Goal: Information Seeking & Learning: Find specific fact

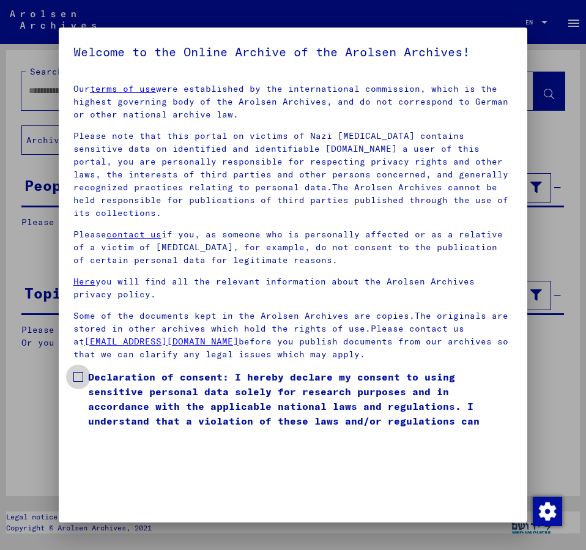
drag, startPoint x: 83, startPoint y: 359, endPoint x: 286, endPoint y: 360, distance: 202.6
click at [84, 370] on label "Declaration of consent: I hereby declare my consent to using sensitive personal…" at bounding box center [293, 406] width 440 height 73
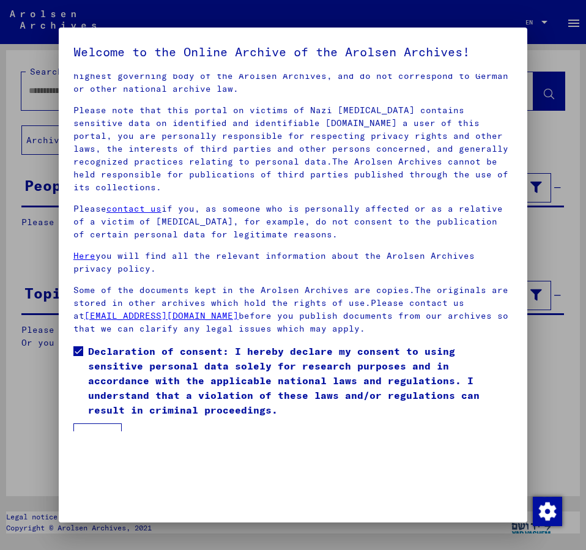
scroll to position [34, 0]
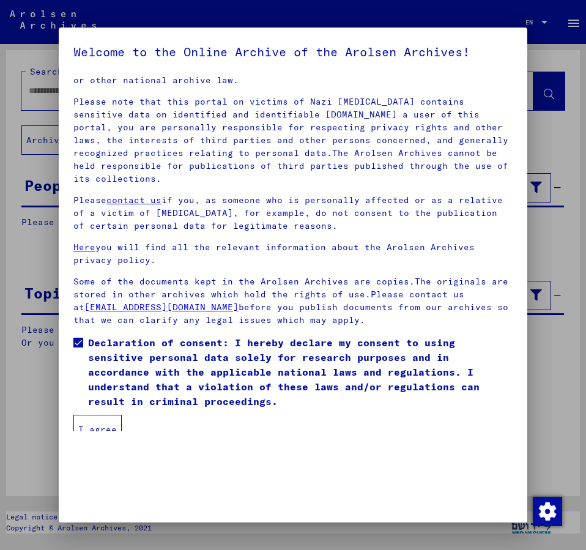
click at [91, 415] on button "I agree" at bounding box center [97, 429] width 48 height 29
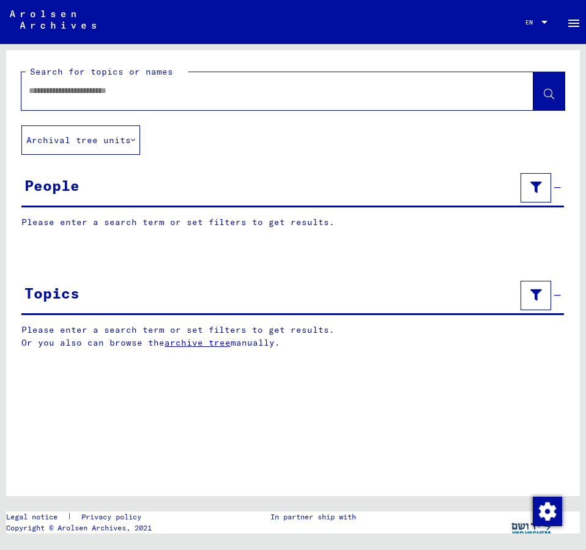
click at [59, 91] on input "text" at bounding box center [267, 90] width 476 height 13
type input "**********"
click at [553, 91] on icon at bounding box center [549, 94] width 10 height 10
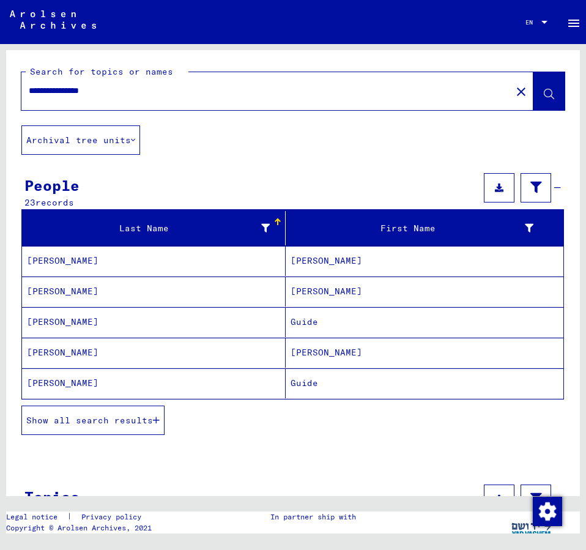
click at [121, 419] on span "Show all search results" at bounding box center [89, 420] width 127 height 11
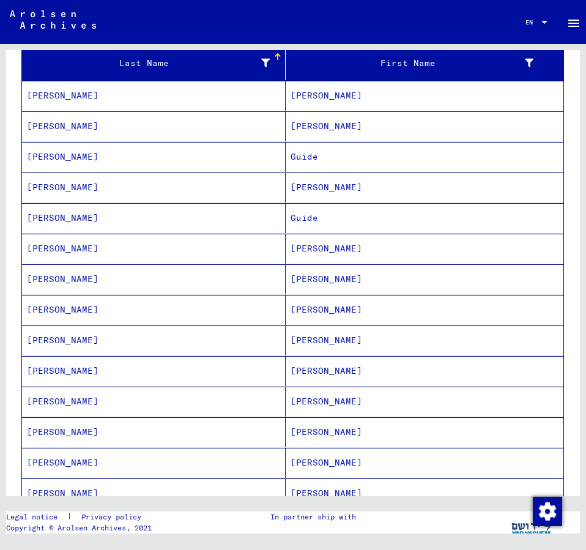
scroll to position [198, 0]
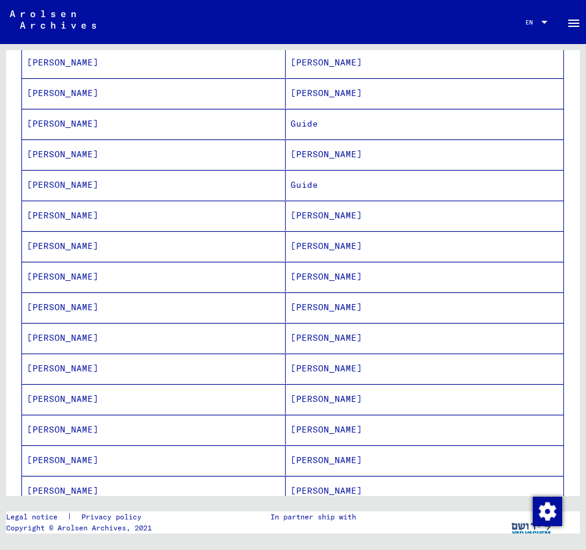
click at [318, 488] on mat-cell "[PERSON_NAME]" at bounding box center [425, 491] width 278 height 30
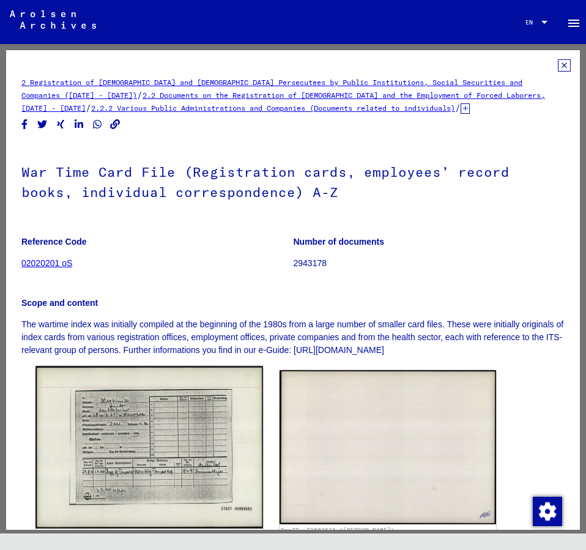
click at [183, 444] on img at bounding box center [150, 447] width 228 height 163
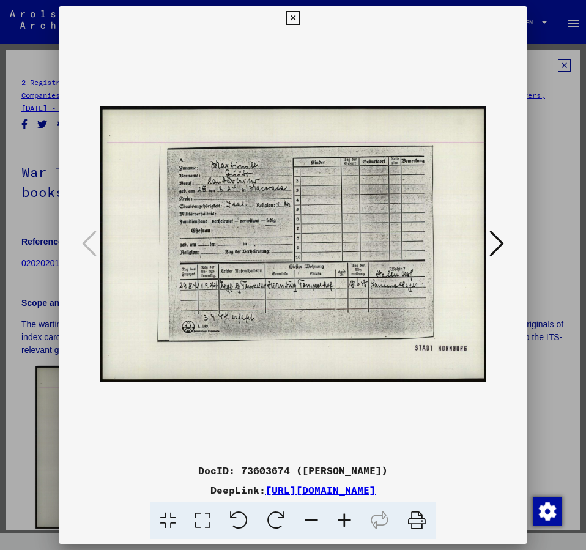
click at [183, 444] on img at bounding box center [293, 245] width 386 height 428
click at [502, 242] on icon at bounding box center [497, 243] width 15 height 29
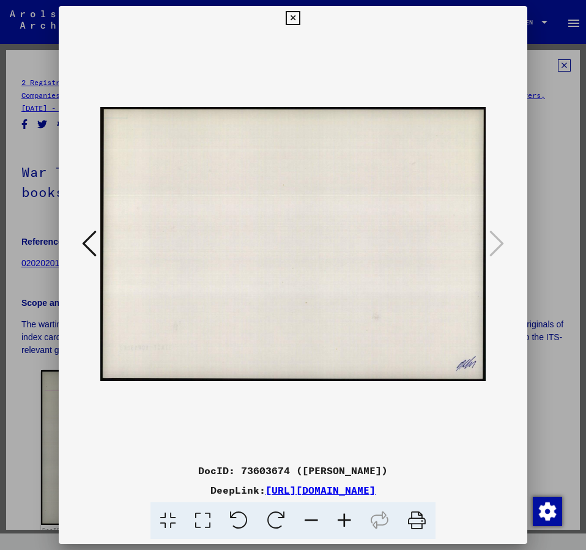
click at [78, 245] on div at bounding box center [293, 245] width 469 height 428
click at [83, 245] on icon at bounding box center [89, 243] width 15 height 29
